Goal: Find specific page/section

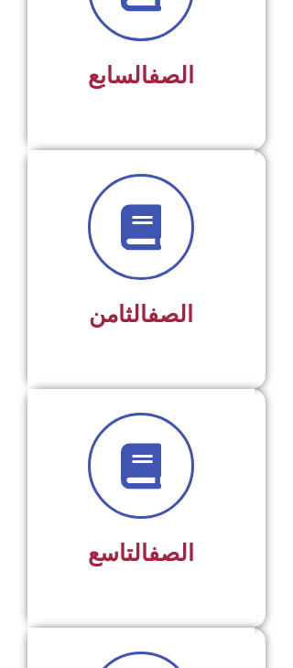
scroll to position [1827, 0]
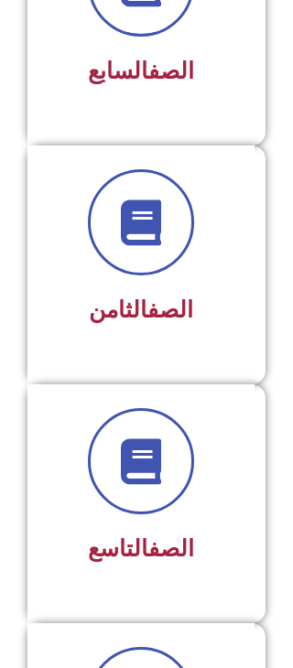
click at [179, 323] on link "الصف" at bounding box center [170, 309] width 46 height 27
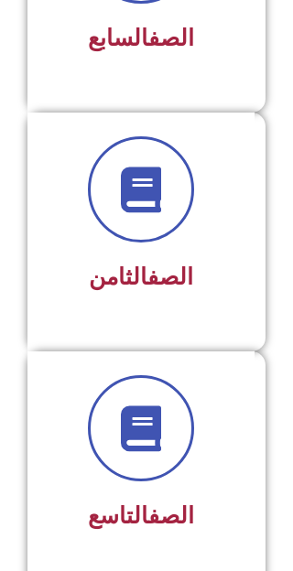
scroll to position [1860, 0]
click at [166, 187] on span at bounding box center [141, 189] width 106 height 106
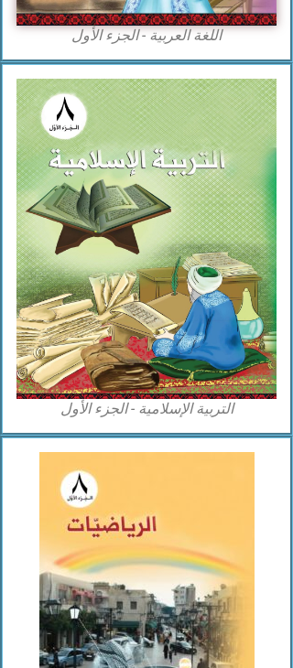
scroll to position [572, 0]
click at [187, 260] on img at bounding box center [146, 238] width 260 height 319
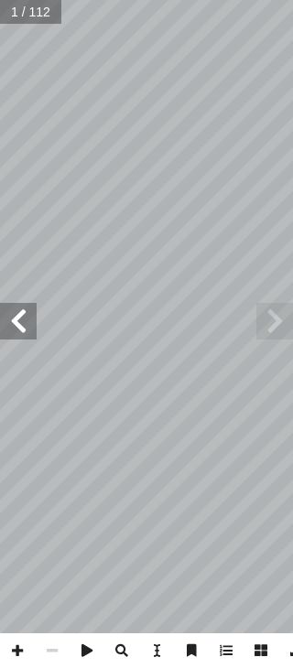
click at [34, 313] on span at bounding box center [18, 321] width 37 height 37
click at [26, 327] on span at bounding box center [18, 321] width 37 height 37
click at [17, 323] on span at bounding box center [18, 321] width 37 height 37
click at [19, 323] on span at bounding box center [18, 321] width 37 height 37
click at [17, 329] on span at bounding box center [18, 321] width 37 height 37
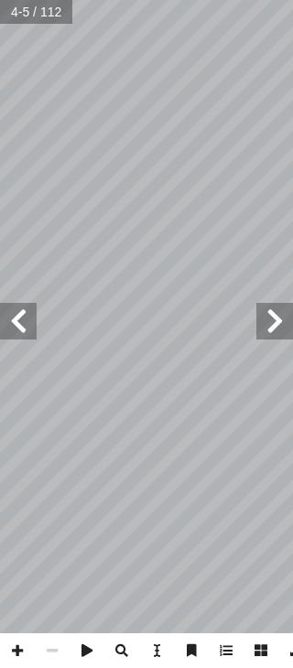
click at [11, 337] on span at bounding box center [18, 321] width 37 height 37
click at [20, 331] on span at bounding box center [18, 321] width 37 height 37
click at [21, 331] on span at bounding box center [18, 321] width 37 height 37
click at [21, 332] on span at bounding box center [18, 321] width 37 height 37
click at [26, 326] on span at bounding box center [18, 321] width 37 height 37
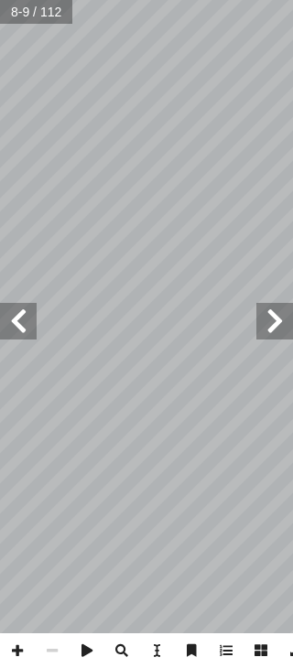
click at [21, 324] on span at bounding box center [18, 321] width 37 height 37
click at [16, 323] on span at bounding box center [18, 321] width 37 height 37
click at [12, 327] on span at bounding box center [18, 321] width 37 height 37
